Goal: Task Accomplishment & Management: Manage account settings

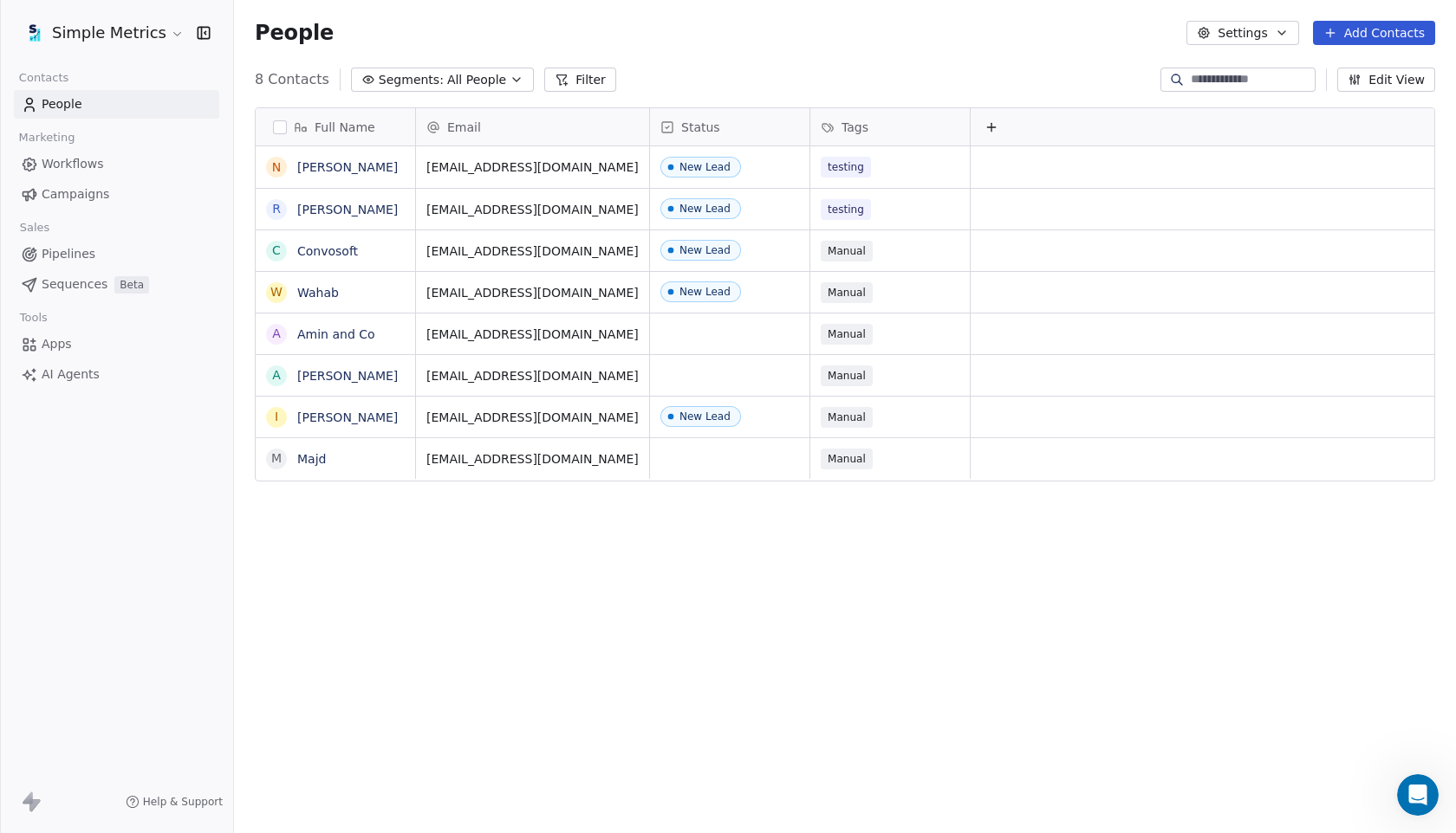
scroll to position [733, 1221]
click at [1424, 811] on div "Open Intercom Messenger" at bounding box center [1418, 795] width 57 height 57
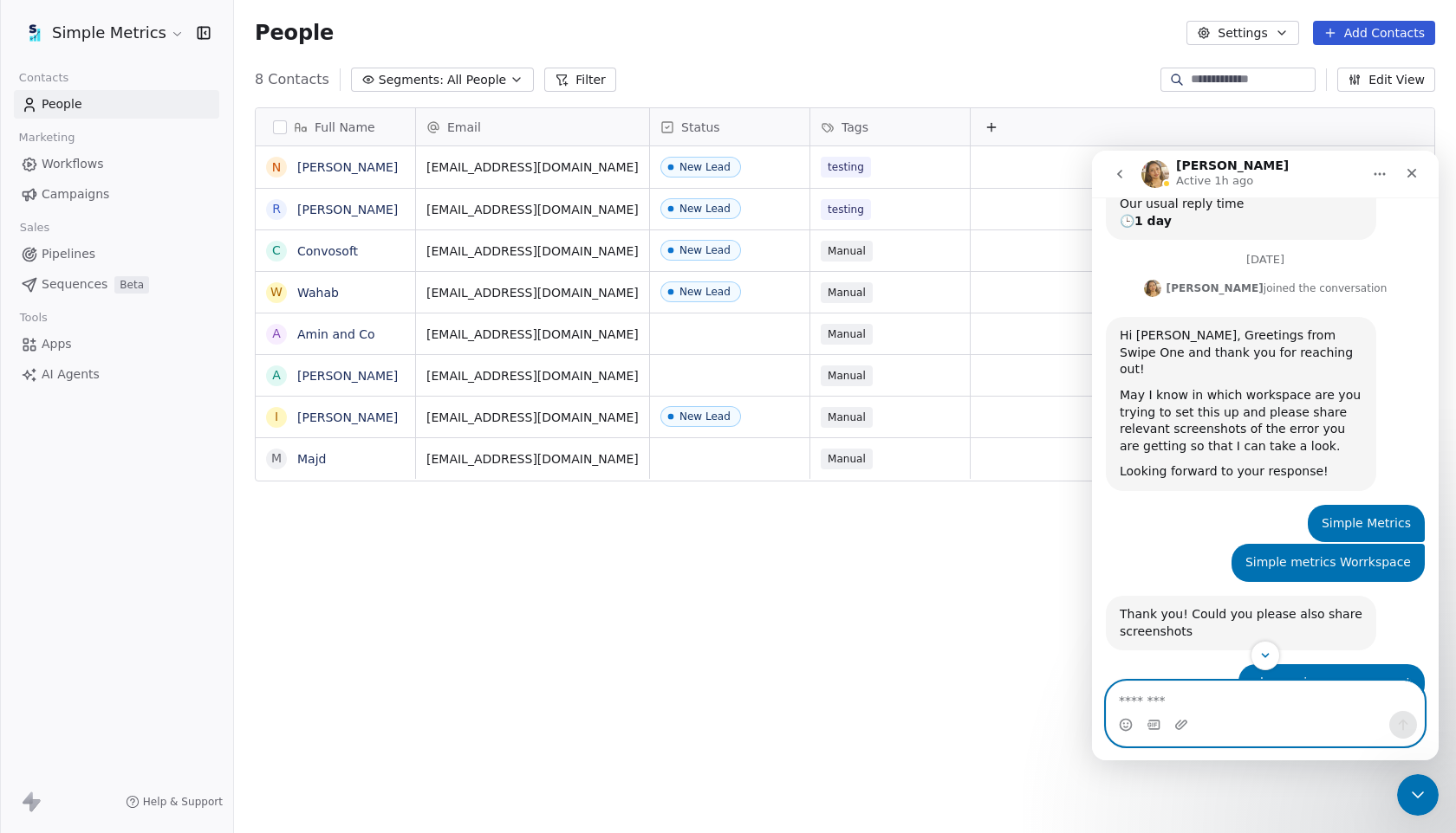
scroll to position [309, 0]
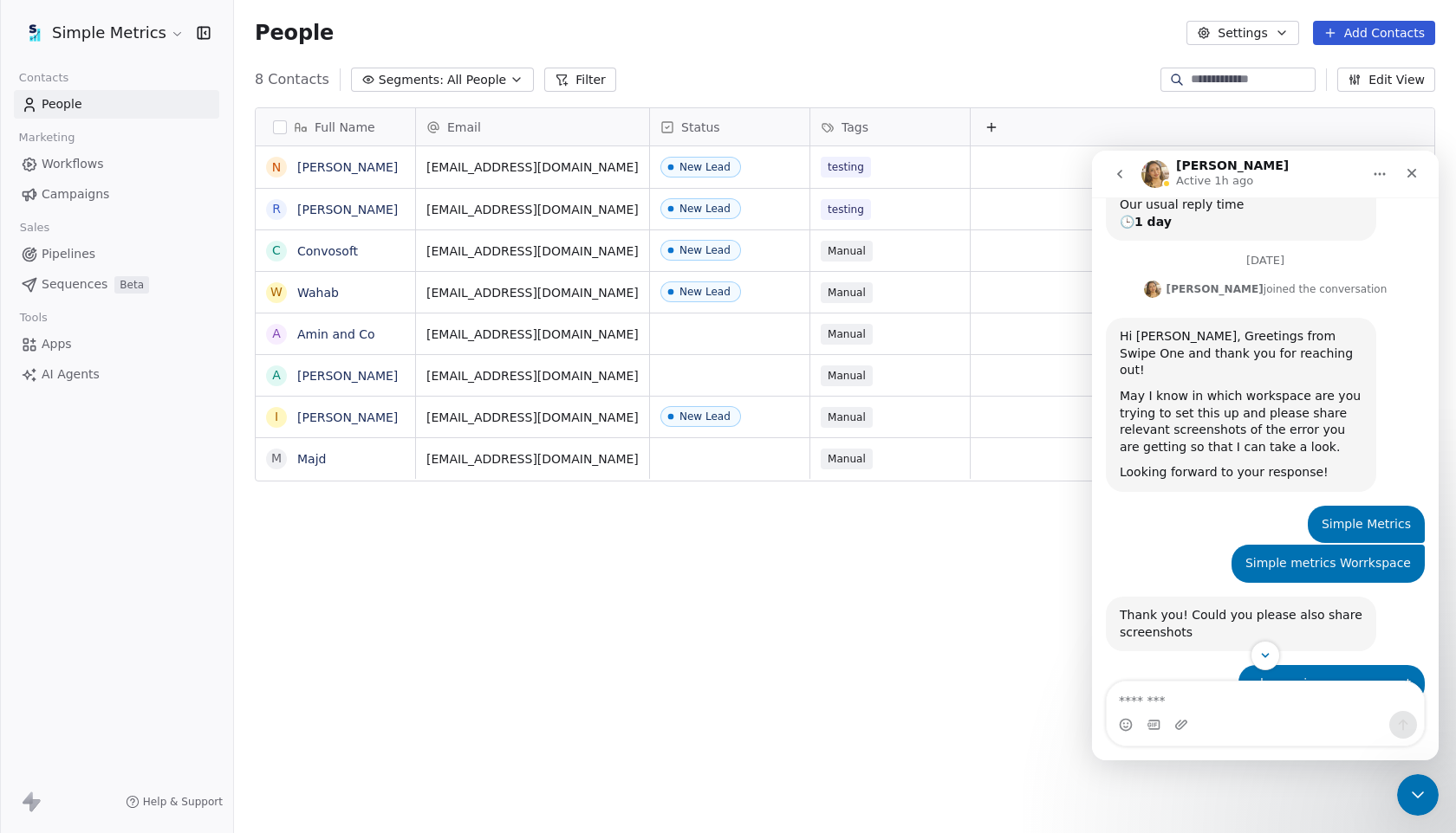
click at [127, 27] on html "Simple Metrics Contacts People Marketing Workflows Campaigns Sales Pipelines Se…" at bounding box center [728, 416] width 1456 height 833
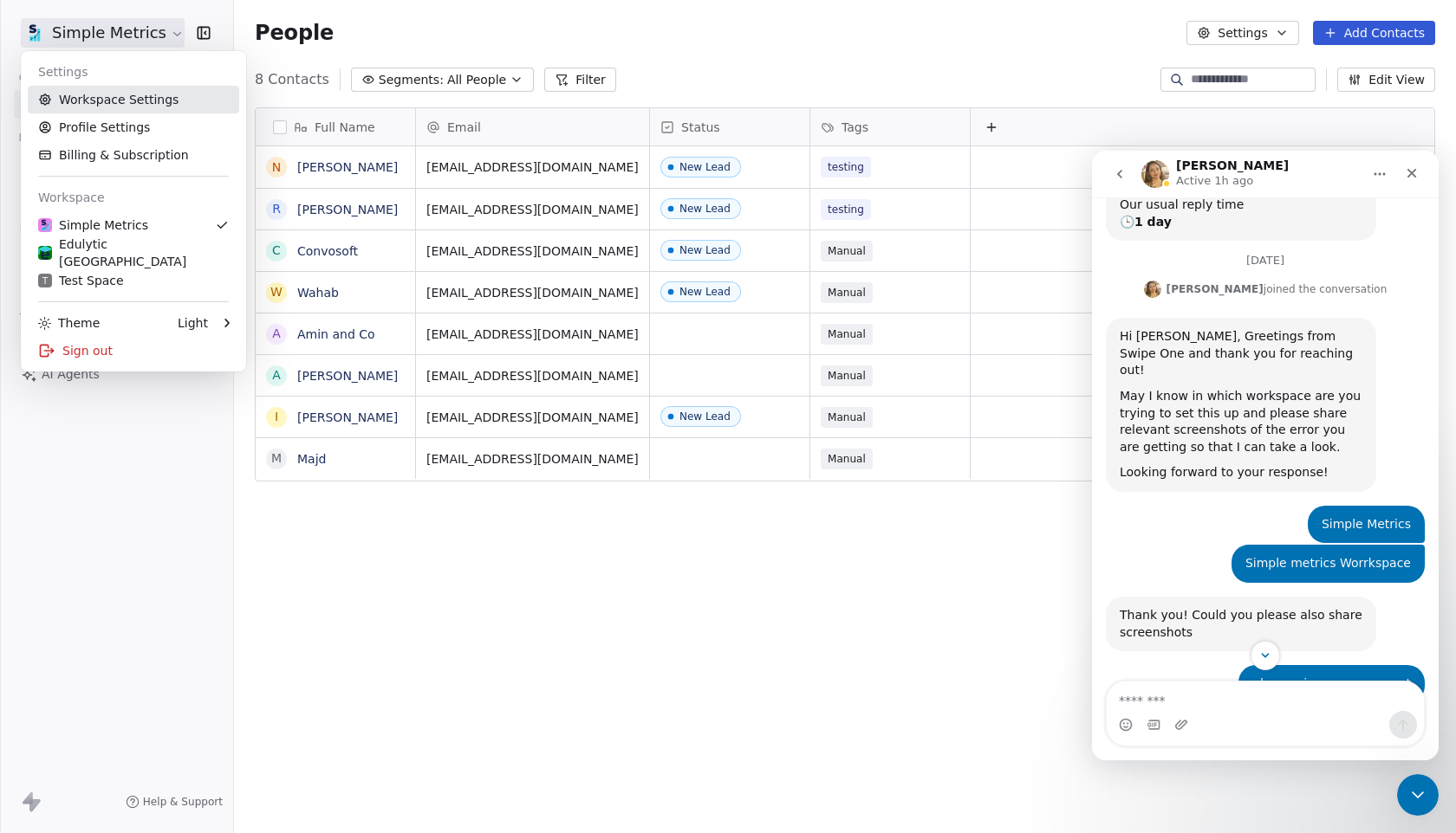
click at [122, 107] on link "Workspace Settings" at bounding box center [133, 99] width 212 height 28
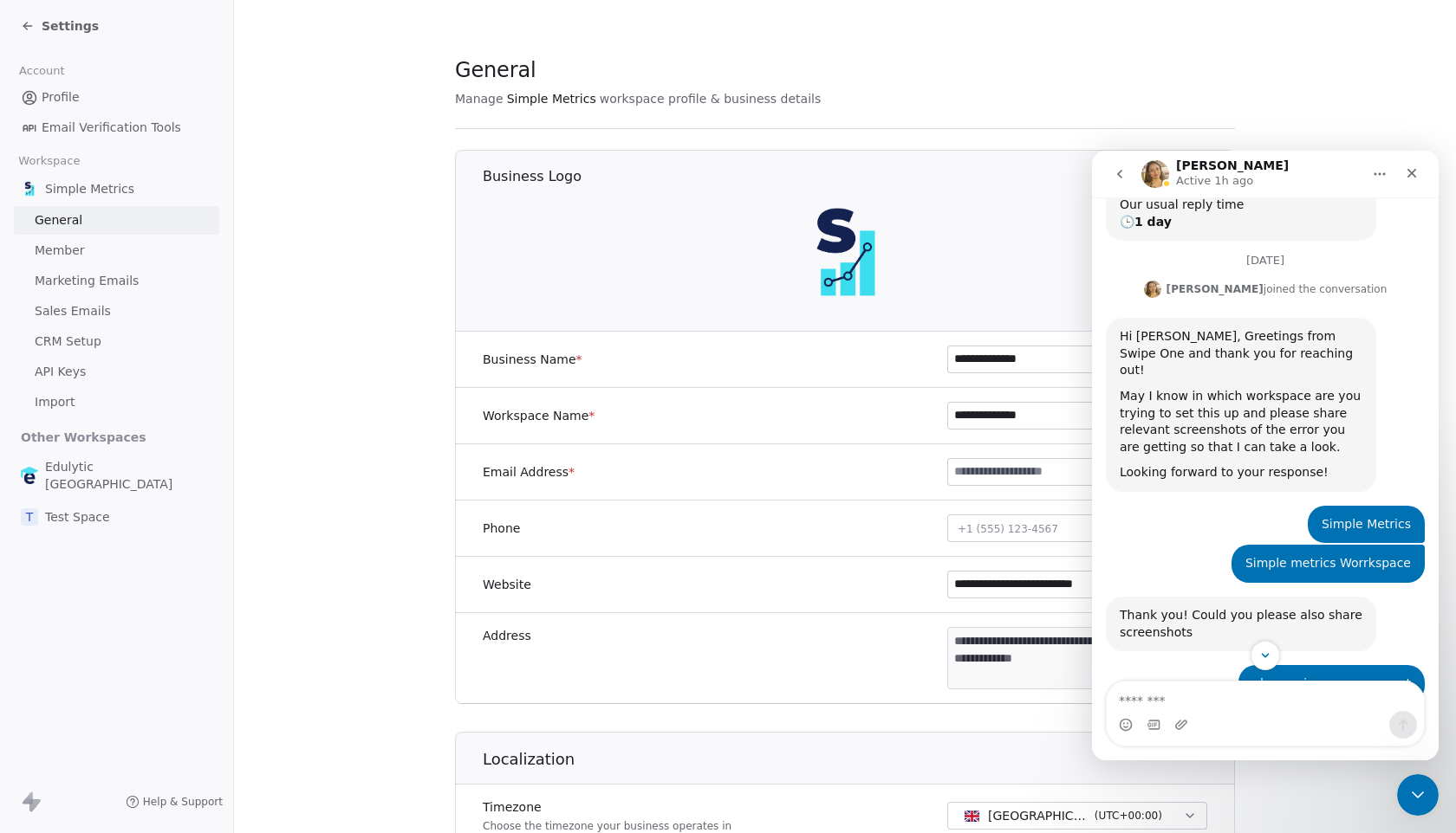
click at [72, 325] on link "Sales Emails" at bounding box center [116, 312] width 205 height 29
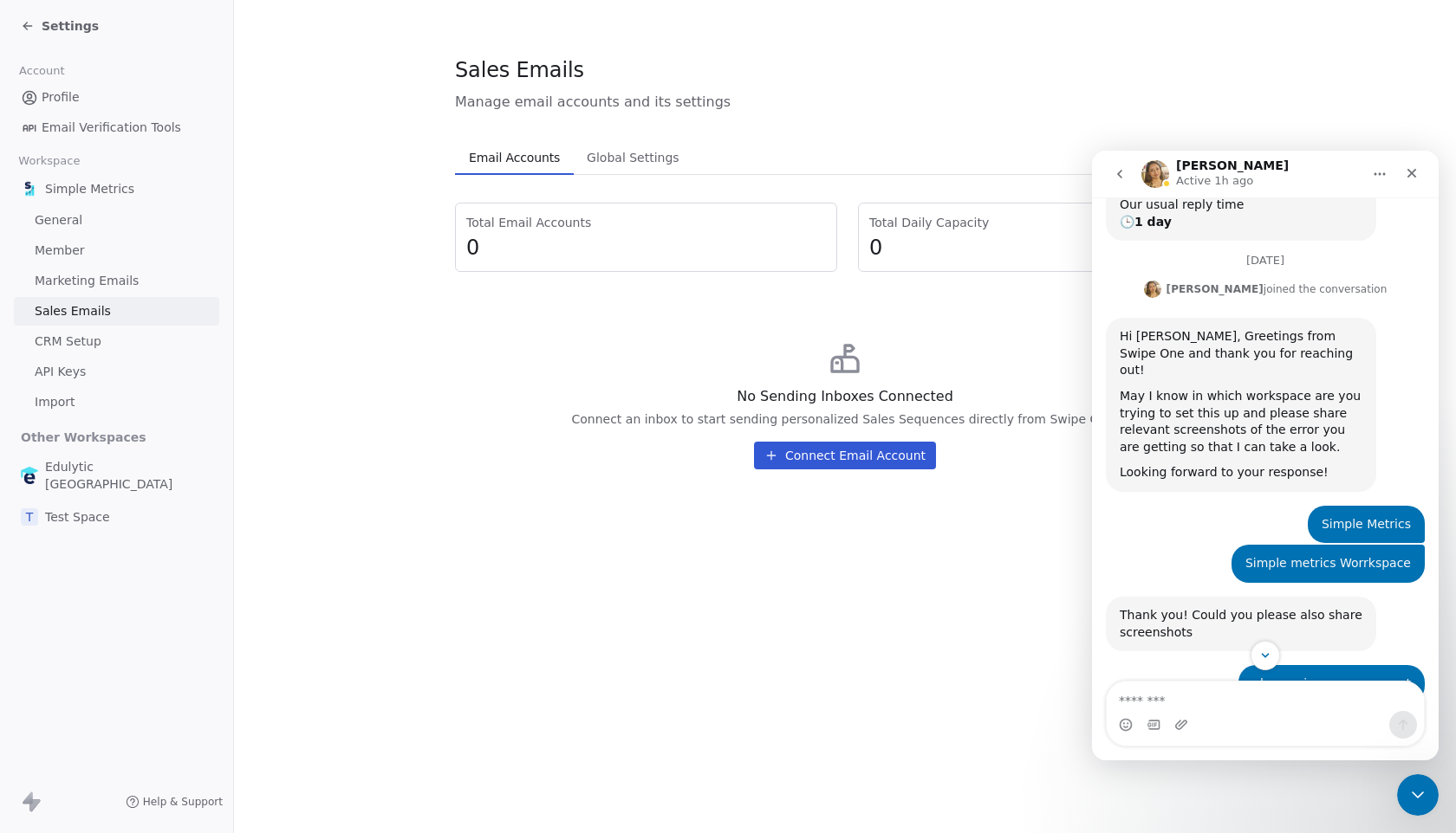
scroll to position [500, 0]
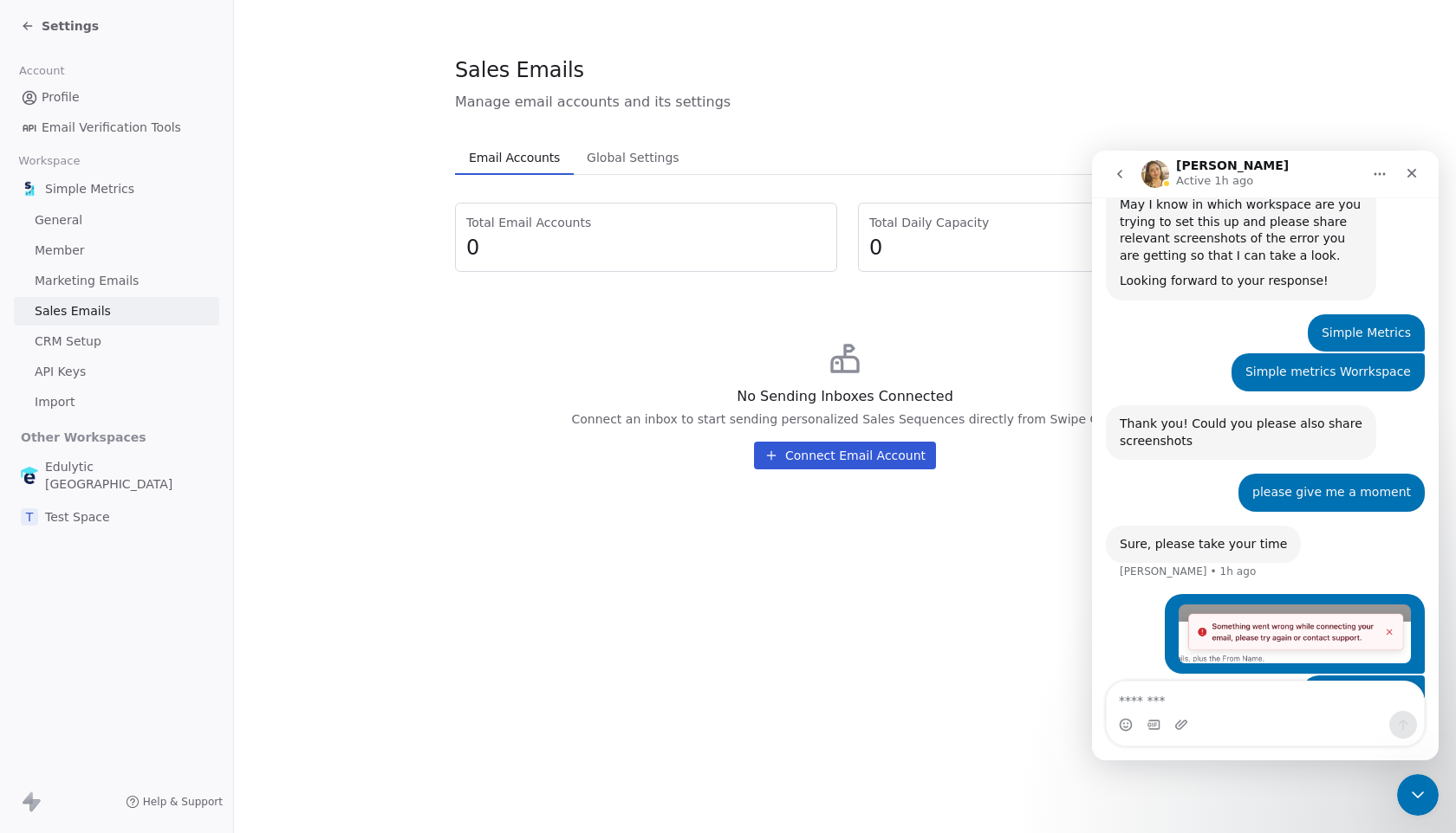
click at [1348, 606] on img "Rafay says…" at bounding box center [1295, 634] width 233 height 59
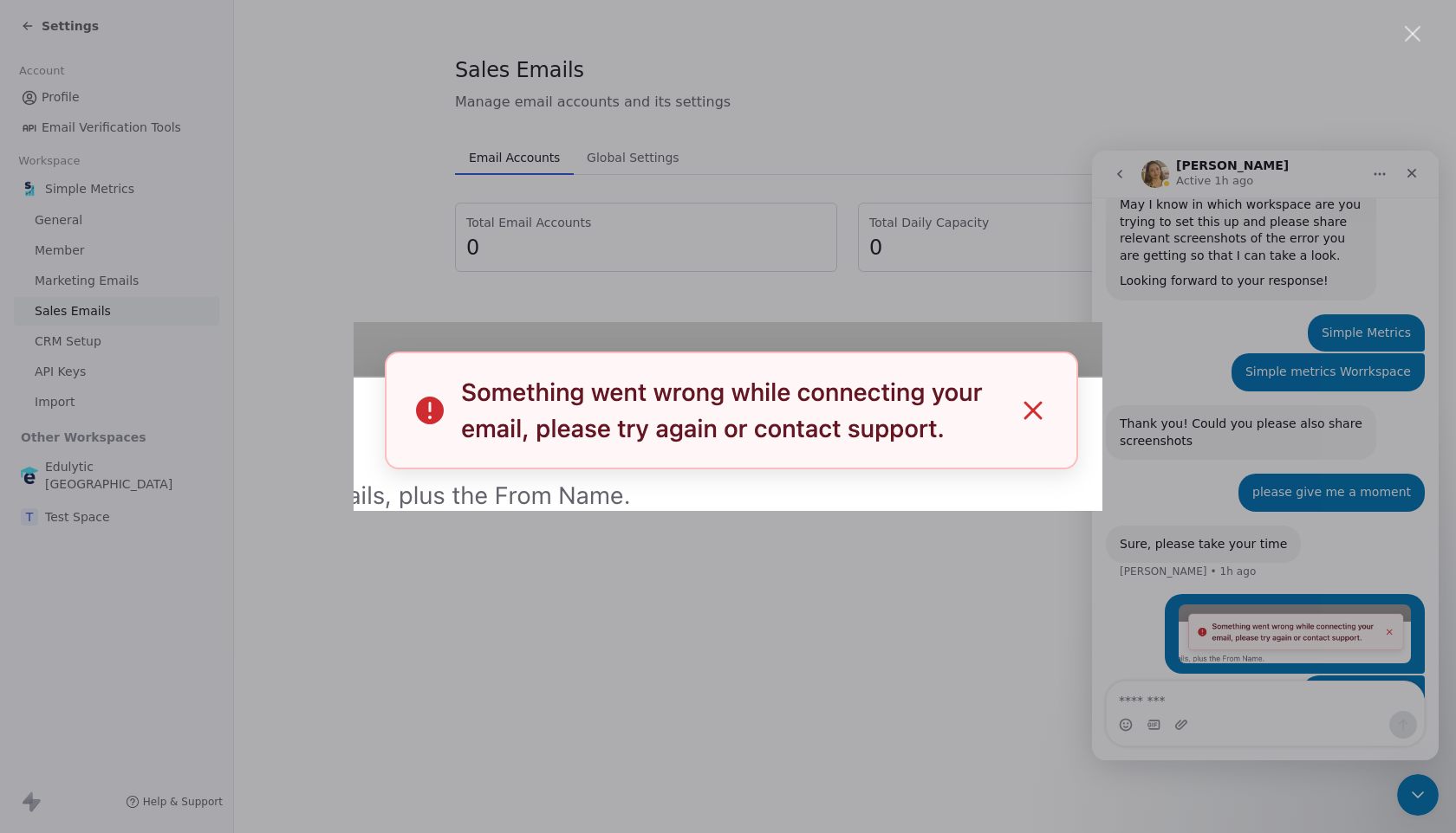
scroll to position [0, 0]
click at [915, 551] on div "Intercom messenger" at bounding box center [728, 416] width 1456 height 833
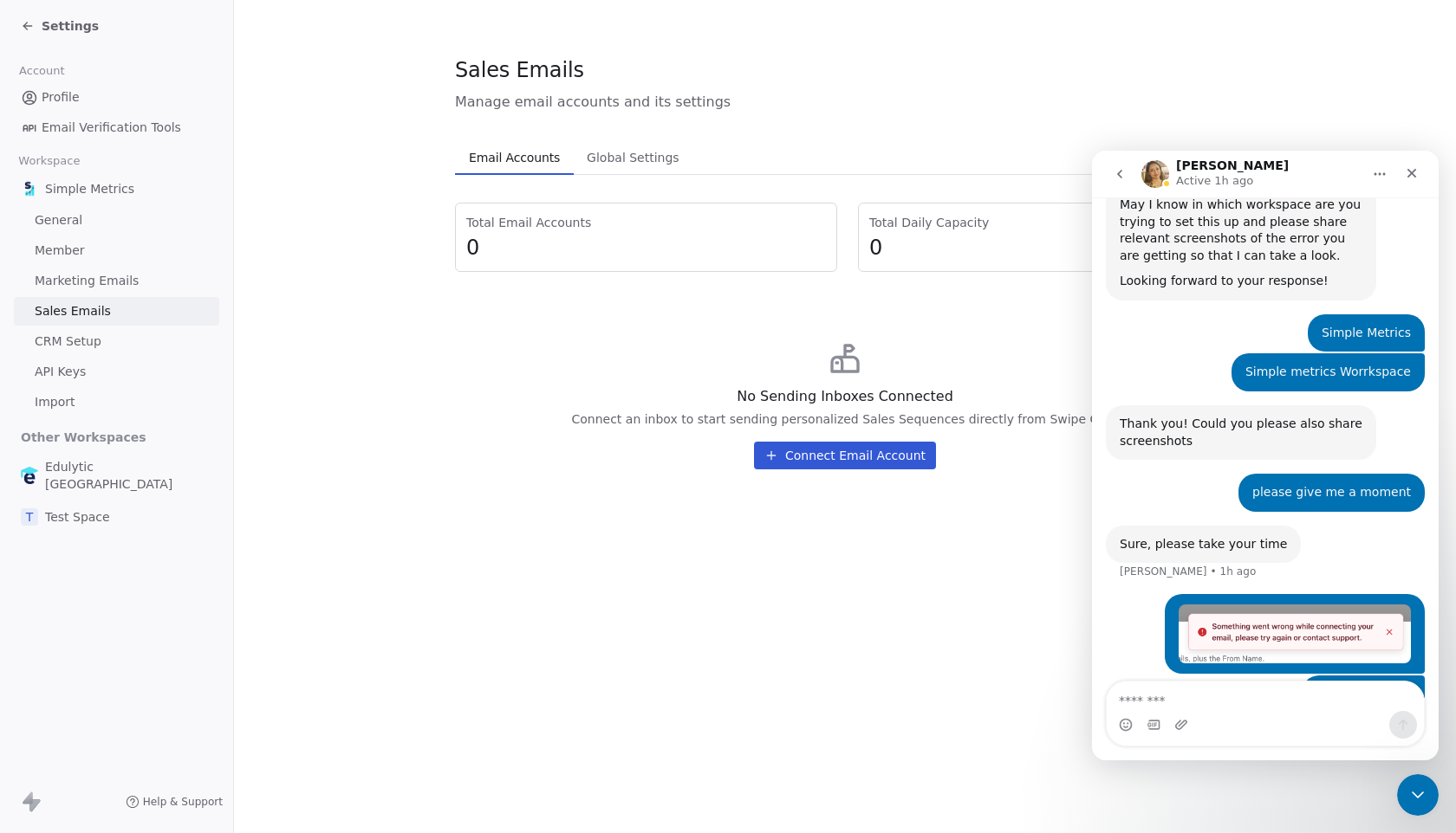
click at [958, 629] on div "Sales Emails Manage email accounts and its settings Email Accounts Email Accoun…" at bounding box center [844, 416] width 1221 height 833
click at [1419, 176] on div "Close" at bounding box center [1411, 173] width 31 height 31
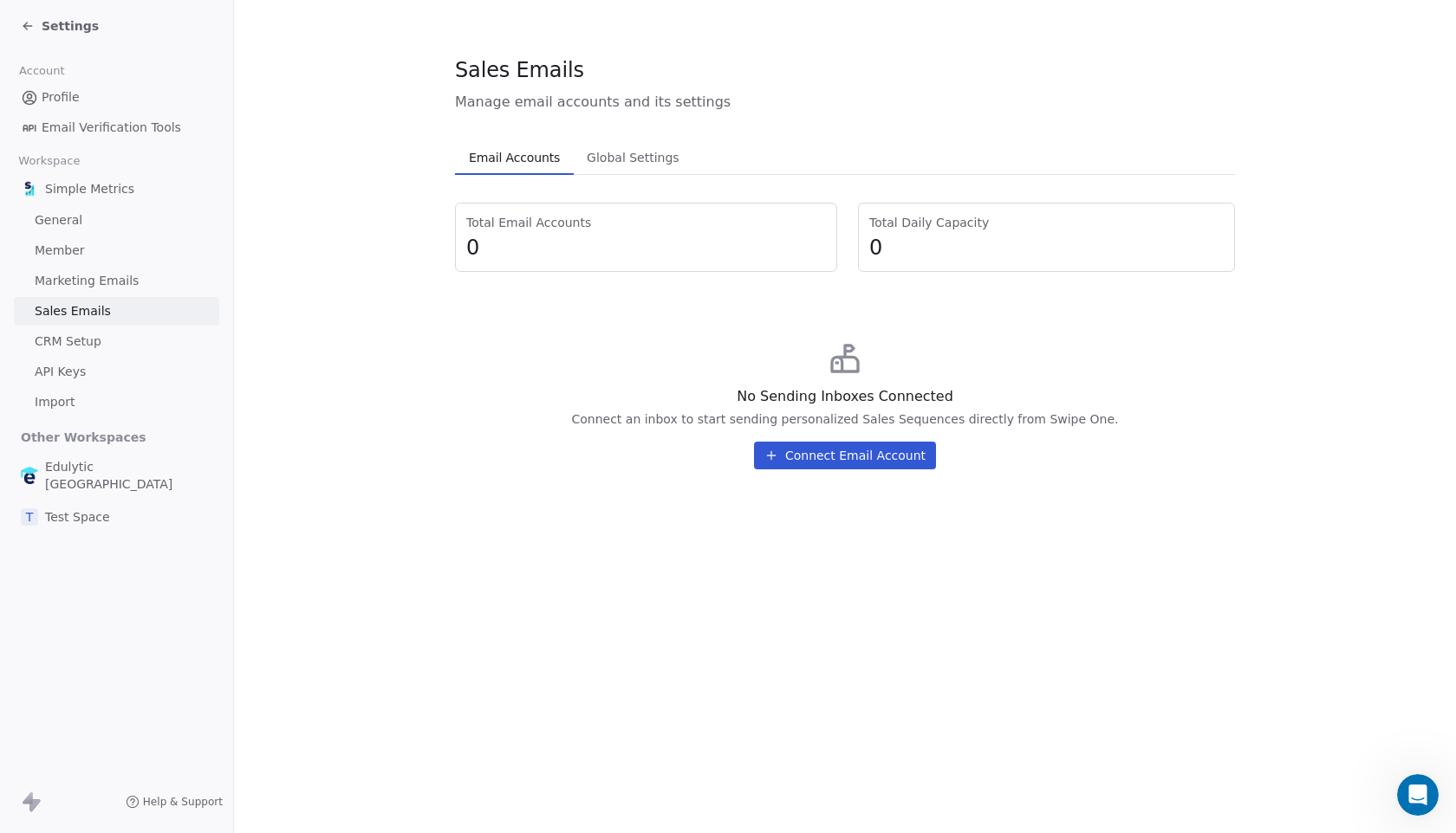
click at [76, 217] on span "General" at bounding box center [58, 220] width 48 height 18
